Goal: Navigation & Orientation: Find specific page/section

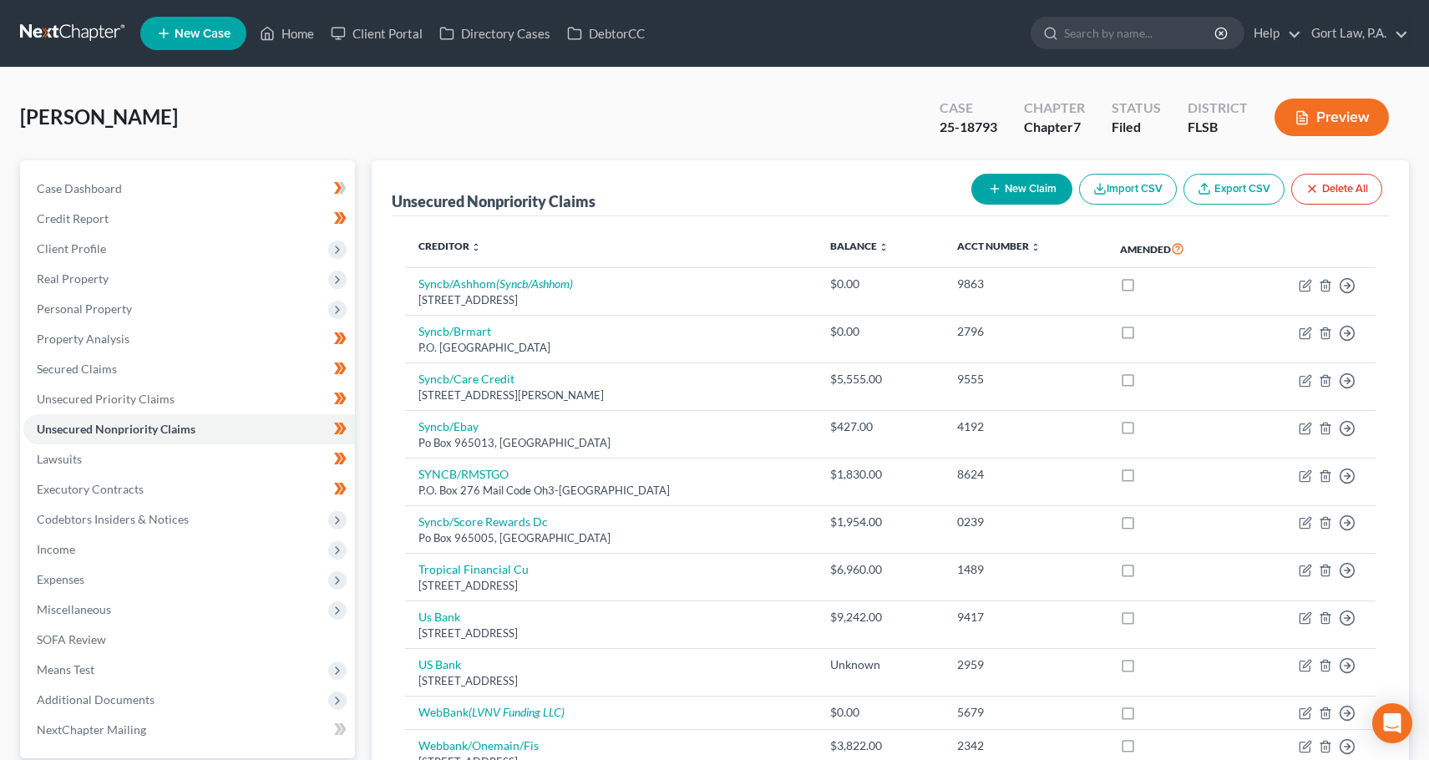
scroll to position [128, 0]
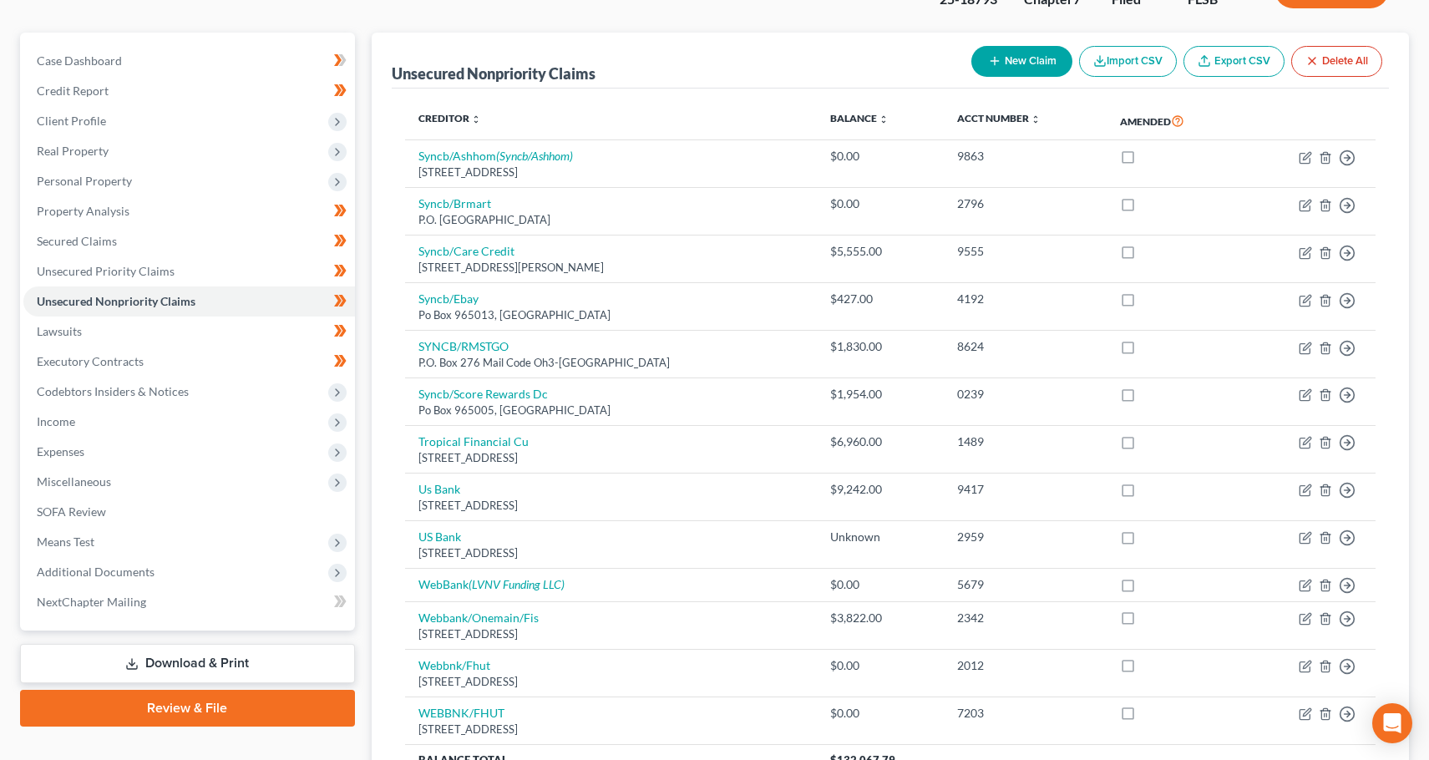
click at [1230, 127] on th "Amended" at bounding box center [1174, 121] width 135 height 38
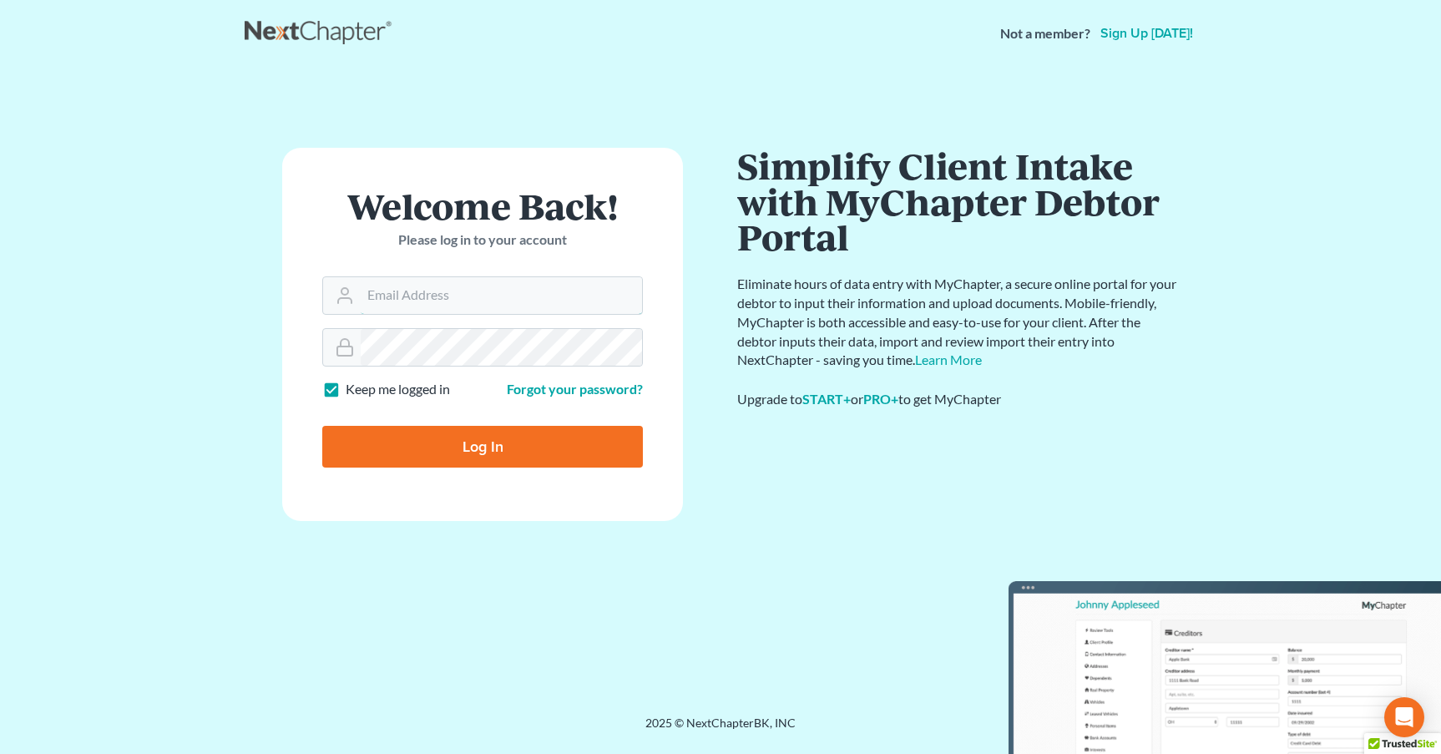
type input "Mike@gortlaw.com"
type input "Thinking..."
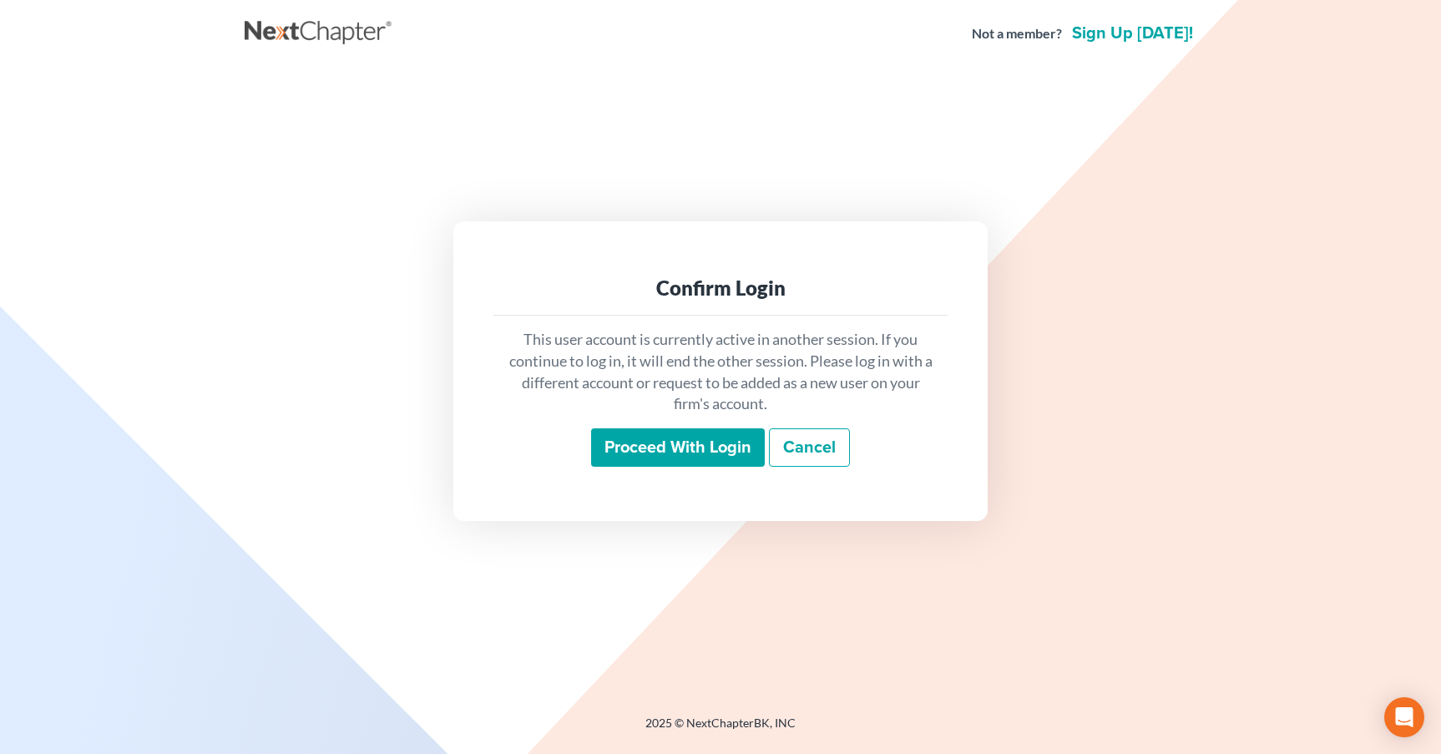
click at [676, 443] on input "Proceed with login" at bounding box center [678, 447] width 174 height 38
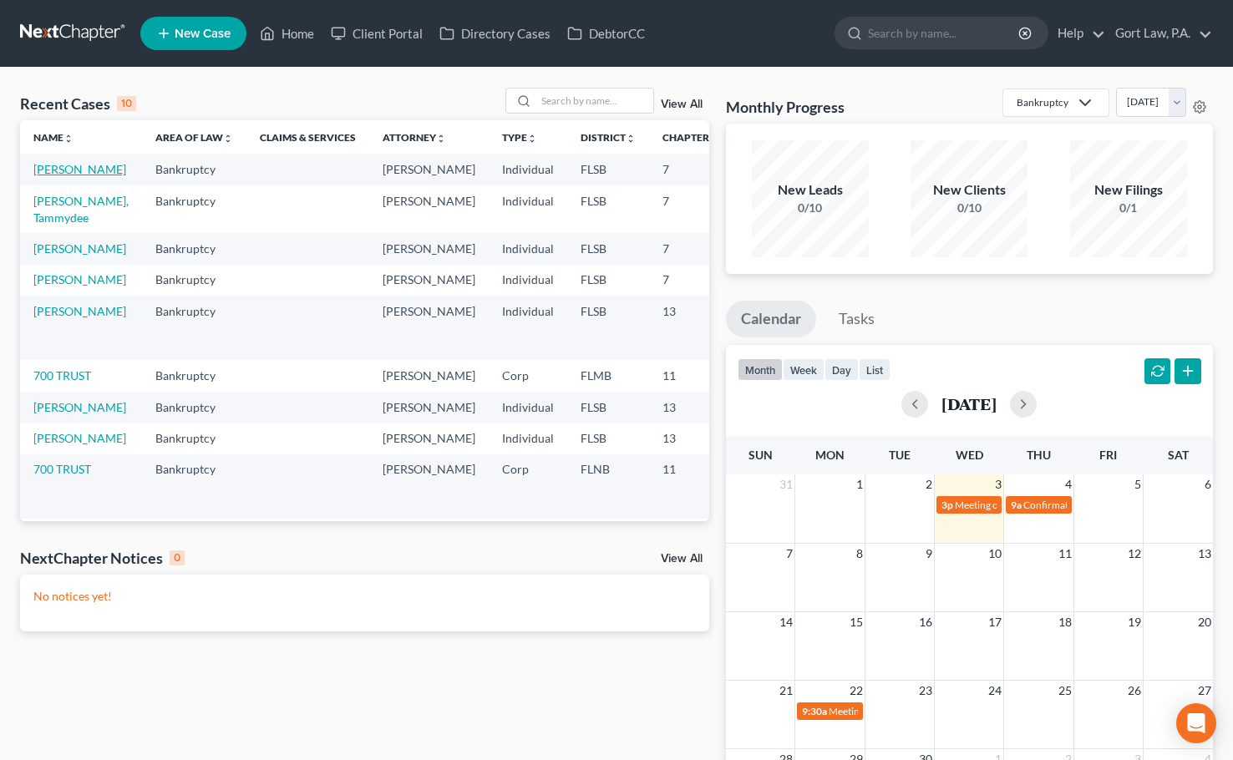
click at [45, 174] on link "[PERSON_NAME]" at bounding box center [79, 169] width 93 height 14
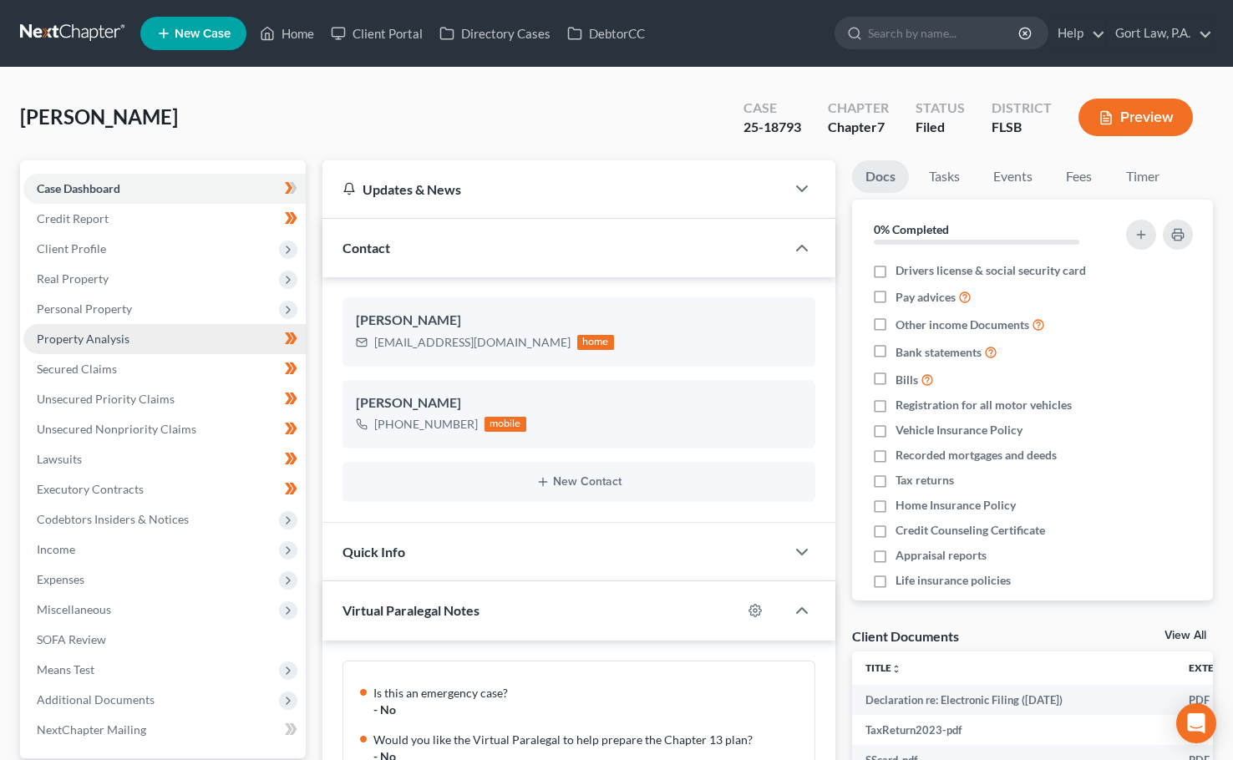
scroll to position [747, 0]
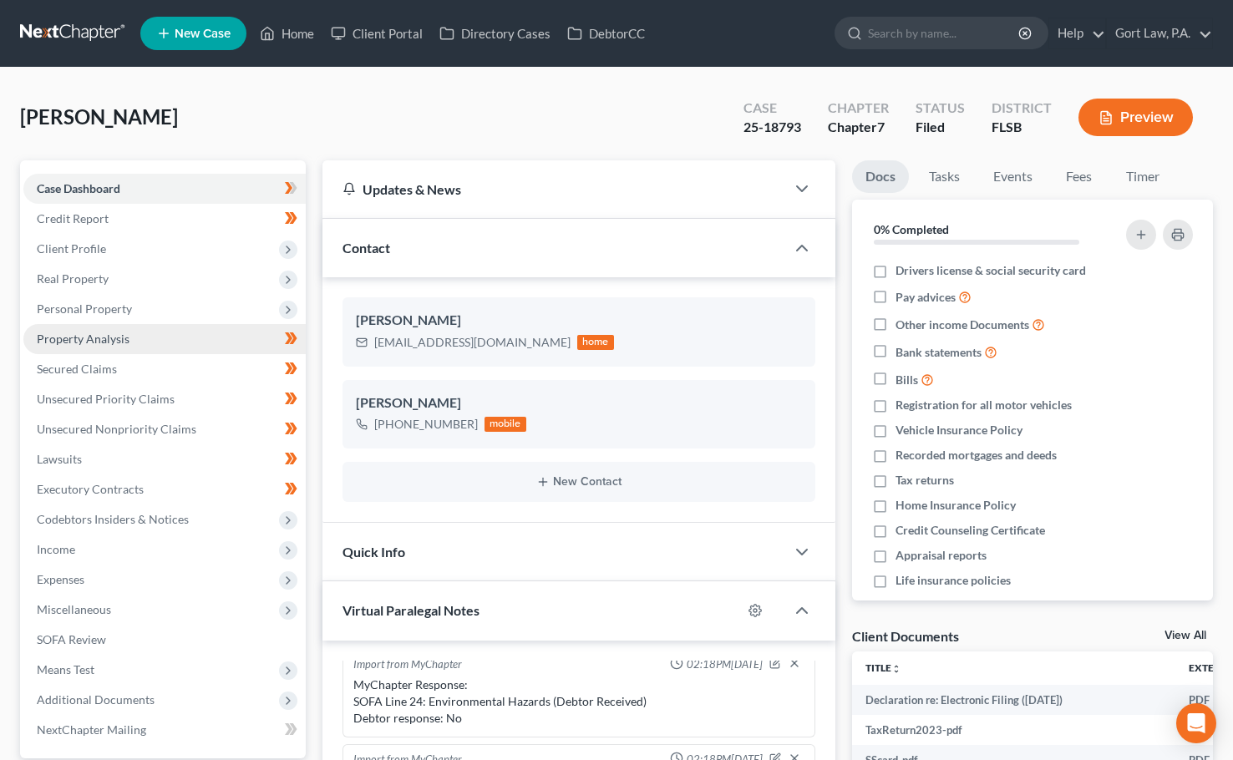
click at [103, 337] on span "Property Analysis" at bounding box center [83, 339] width 93 height 14
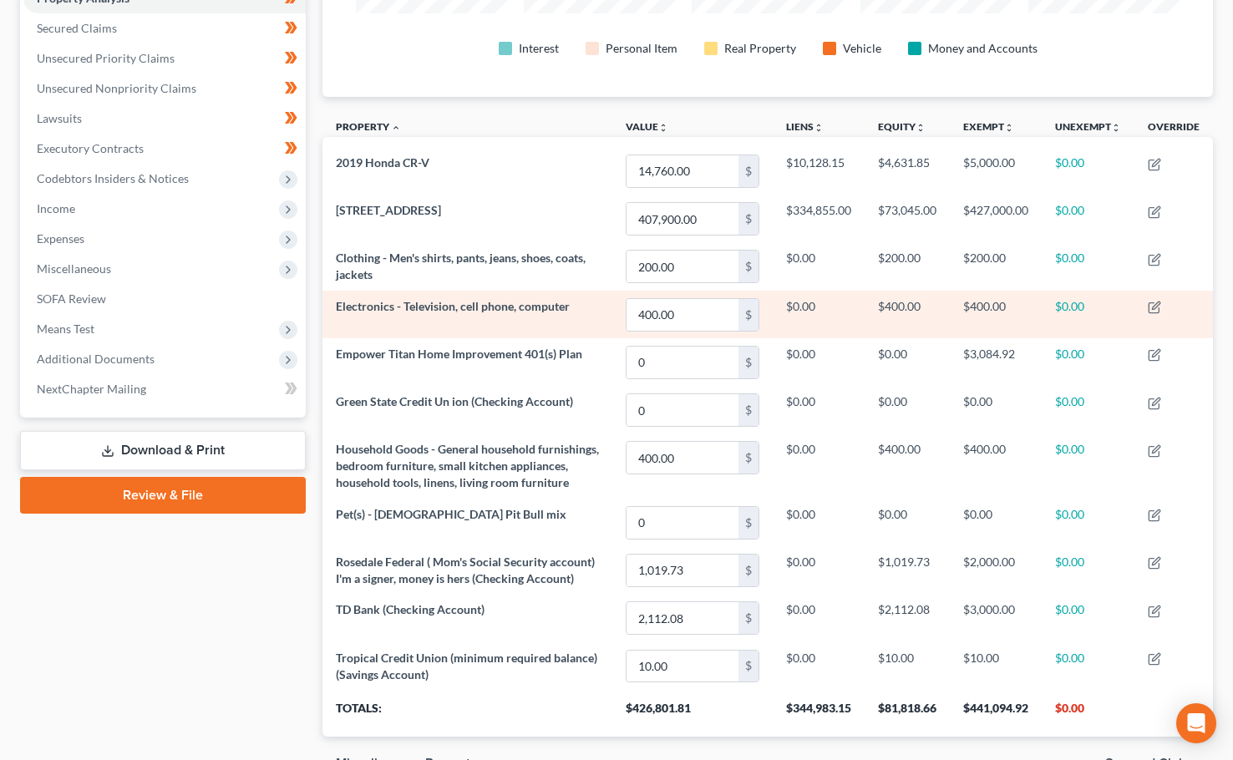
scroll to position [340, 0]
